Goal: Download file/media

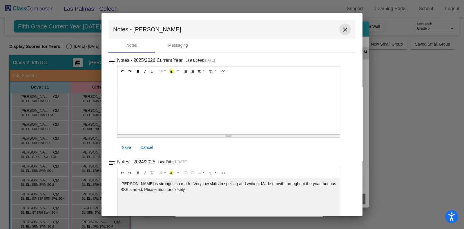
click at [343, 28] on mat-icon "close" at bounding box center [345, 29] width 7 height 7
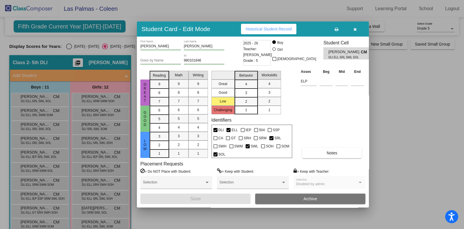
click at [355, 31] on icon "button" at bounding box center [355, 29] width 3 height 4
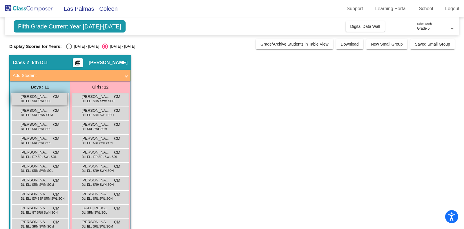
click at [59, 101] on div "[PERSON_NAME] DLI ELL SRL SWL SOL CM lock do_not_disturb_alt" at bounding box center [39, 99] width 55 height 12
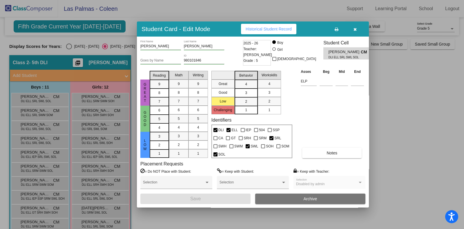
click at [262, 30] on span "Historical Student Record" at bounding box center [269, 29] width 46 height 5
click at [356, 28] on icon "button" at bounding box center [355, 29] width 3 height 4
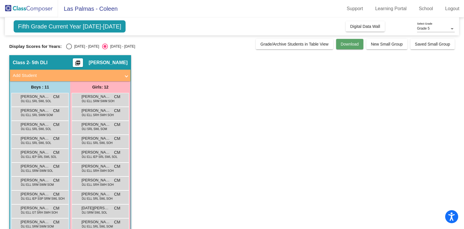
click at [344, 43] on span "Download" at bounding box center [350, 44] width 18 height 5
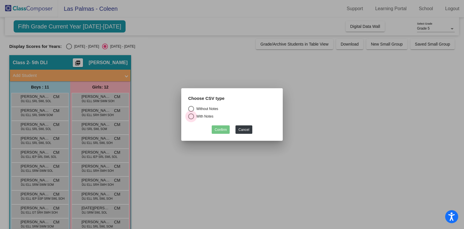
click at [191, 117] on div "Select an option" at bounding box center [191, 116] width 6 height 6
click at [191, 119] on input "With Notes" at bounding box center [191, 119] width 0 height 0
radio input "true"
click at [220, 129] on button "Confirm" at bounding box center [221, 129] width 18 height 8
